Goal: Task Accomplishment & Management: Manage account settings

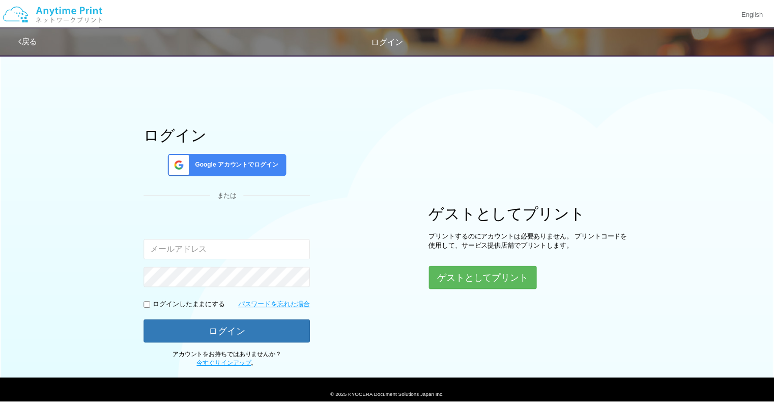
scroll to position [10, 0]
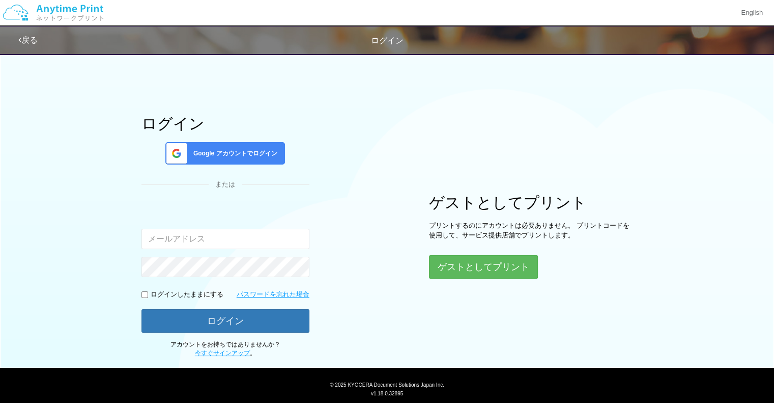
click at [242, 159] on div "Google アカウントでログイン" at bounding box center [225, 153] width 120 height 22
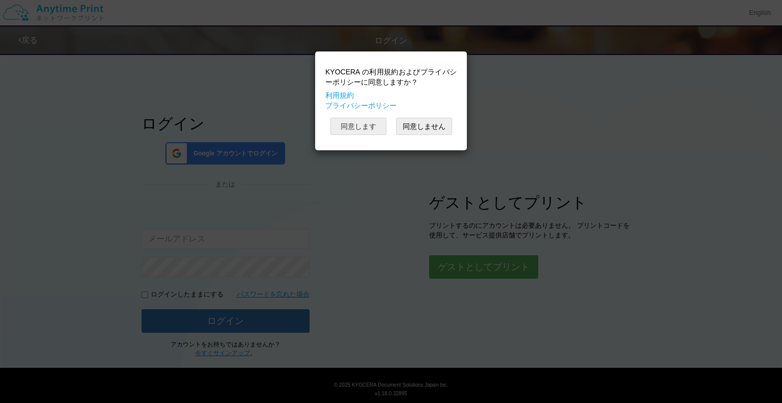
click at [363, 123] on button "同意します" at bounding box center [358, 126] width 56 height 17
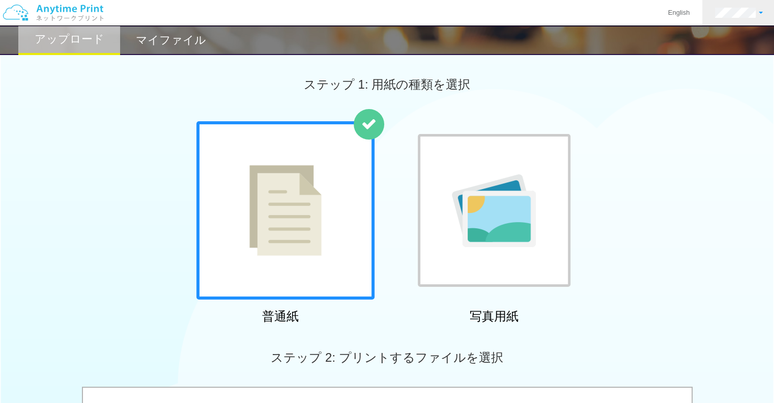
click at [751, 20] on link at bounding box center [738, 12] width 73 height 25
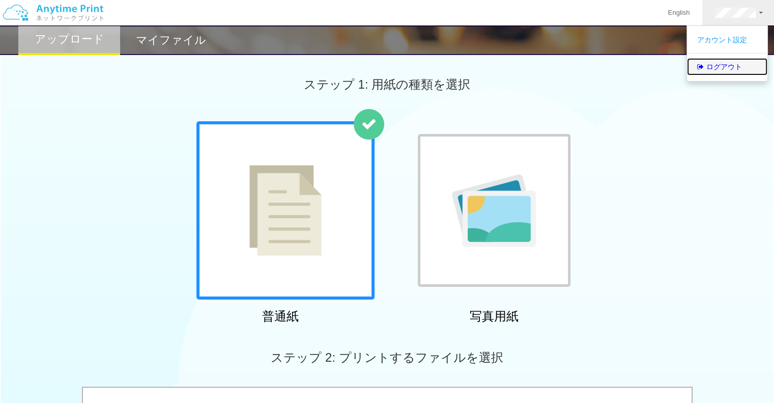
click at [737, 62] on link "ログアウト" at bounding box center [727, 66] width 80 height 17
